Goal: Task Accomplishment & Management: Manage account settings

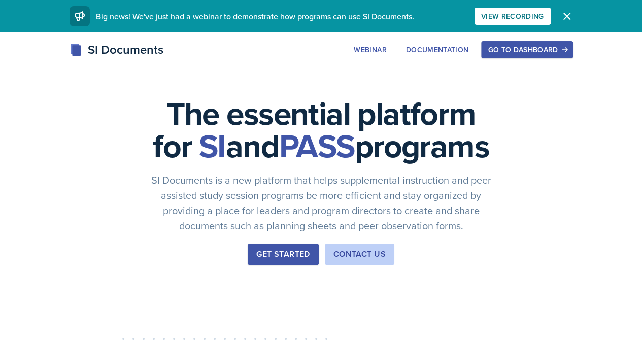
click at [566, 51] on div "Go to Dashboard" at bounding box center [527, 50] width 78 height 8
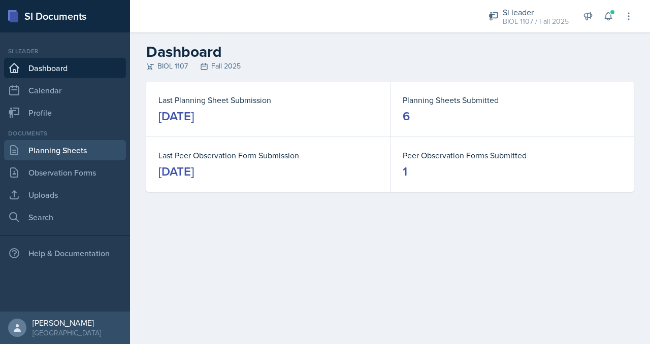
click at [68, 156] on link "Planning Sheets" at bounding box center [65, 150] width 122 height 20
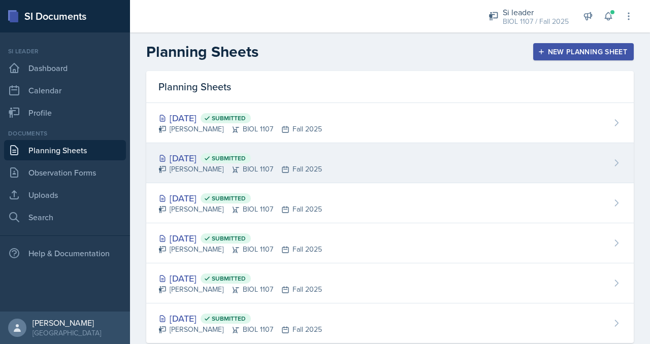
click at [235, 166] on div "[PERSON_NAME] BIOL 1107 Fall 2025" at bounding box center [239, 169] width 163 height 11
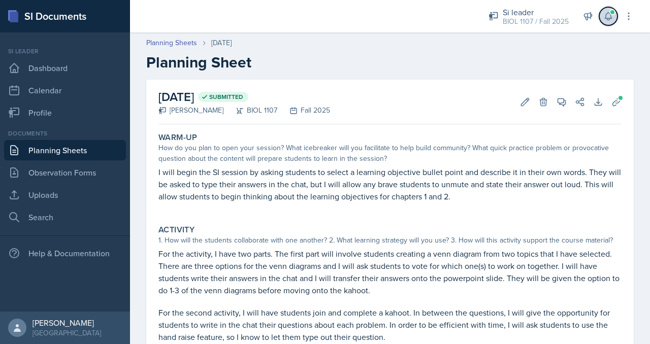
click at [611, 19] on icon at bounding box center [608, 16] width 10 height 10
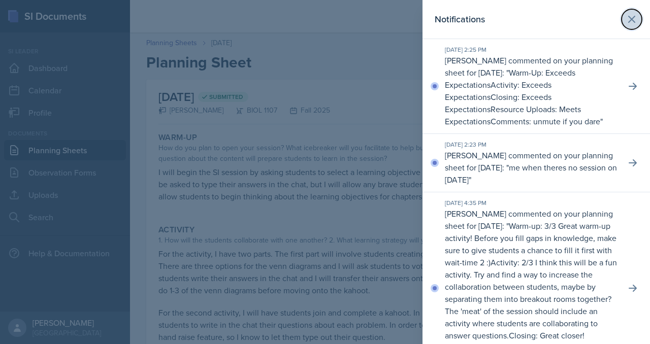
click at [621, 26] on button at bounding box center [631, 19] width 20 height 20
